Goal: Book appointment/travel/reservation

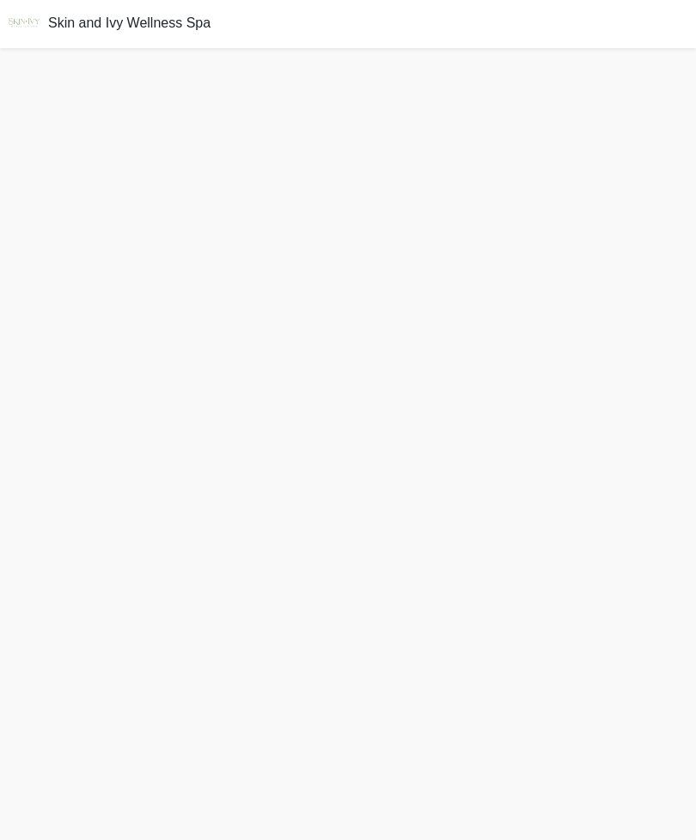
click at [144, 36] on div "Skin and Ivy Wellness Spa" at bounding box center [348, 24] width 696 height 48
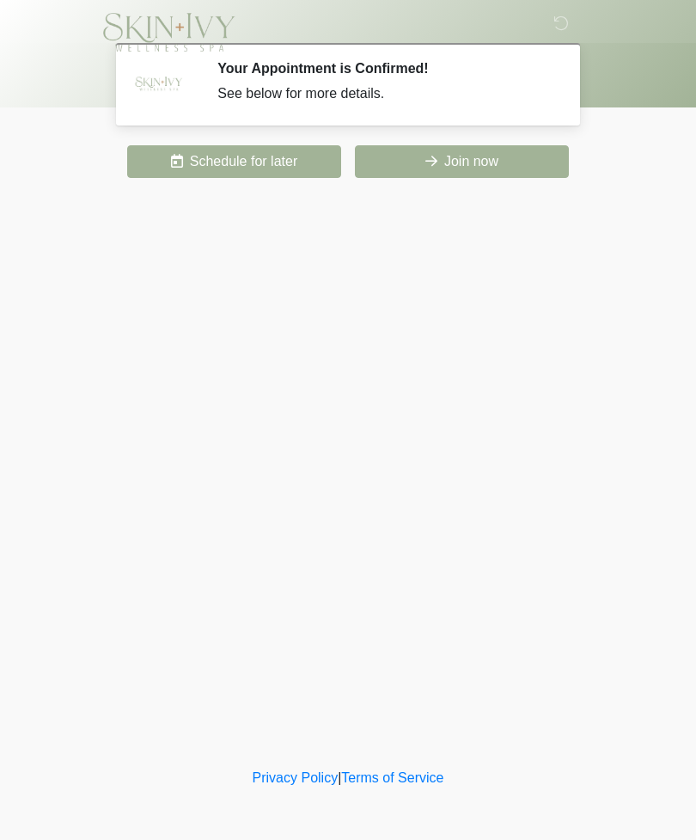
click at [450, 177] on button "Join now" at bounding box center [462, 161] width 214 height 33
click at [268, 168] on button "Schedule for later" at bounding box center [234, 161] width 214 height 33
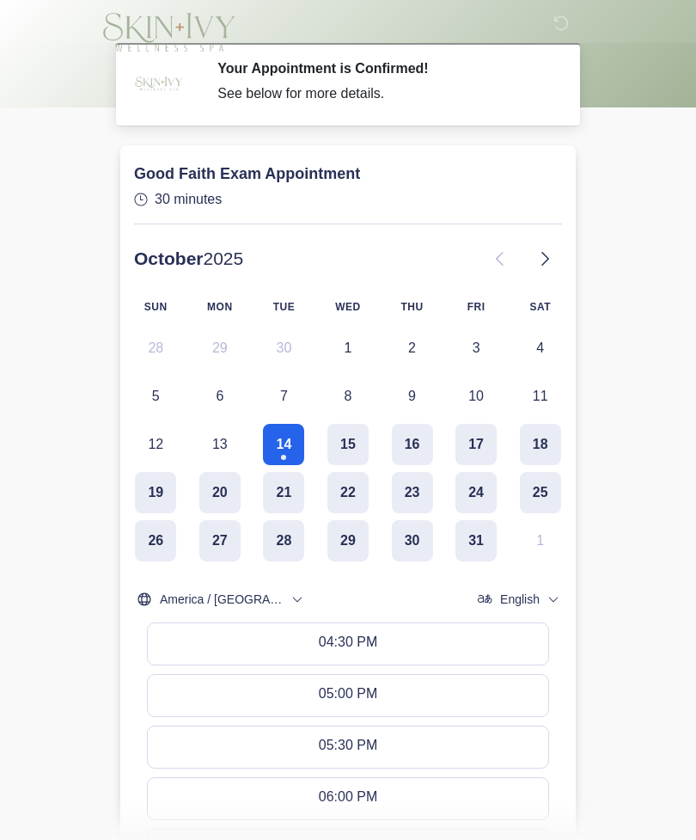
click at [662, 156] on body "‎ ‎ Your Appointment is Confirmed! See below for more details. Please connect t…" at bounding box center [348, 420] width 696 height 840
click at [645, 95] on div at bounding box center [348, 53] width 696 height 107
click at [569, 29] on icon at bounding box center [561, 22] width 15 height 15
